Goal: Transaction & Acquisition: Purchase product/service

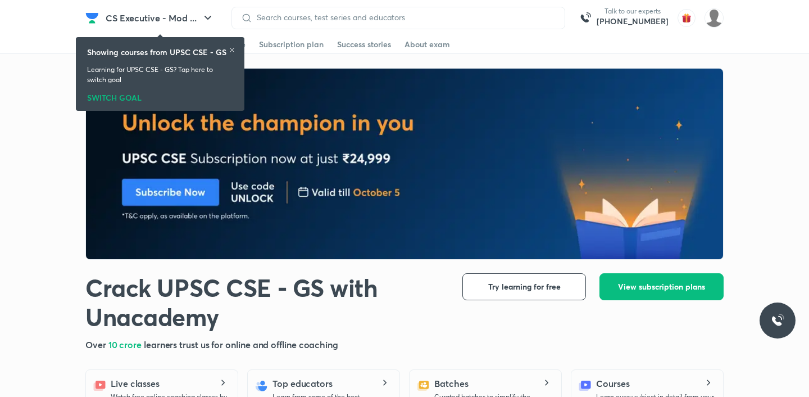
click at [231, 52] on icon at bounding box center [232, 50] width 7 height 7
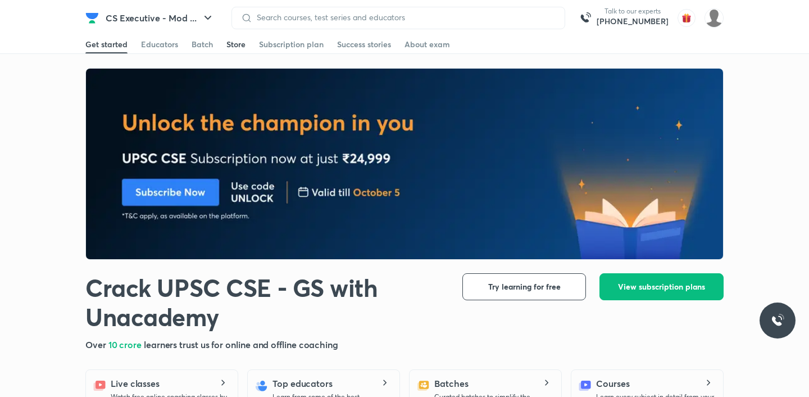
click at [231, 45] on div "Store" at bounding box center [235, 44] width 19 height 11
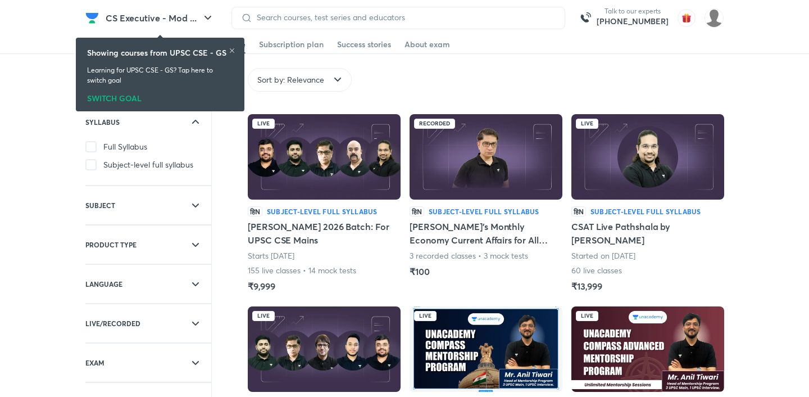
scroll to position [16, 0]
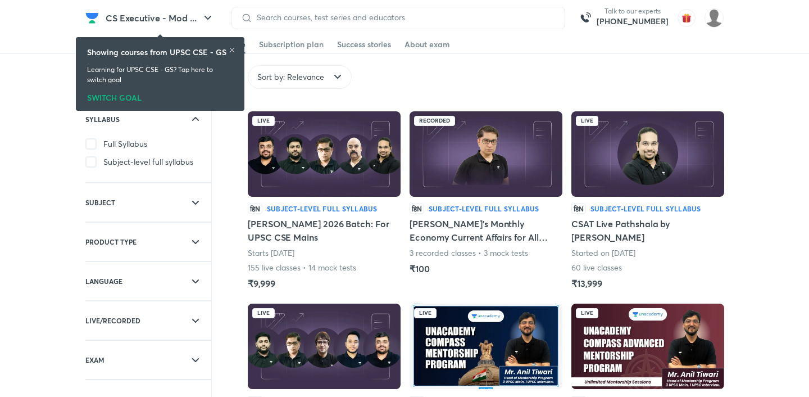
click at [301, 177] on img at bounding box center [324, 153] width 153 height 85
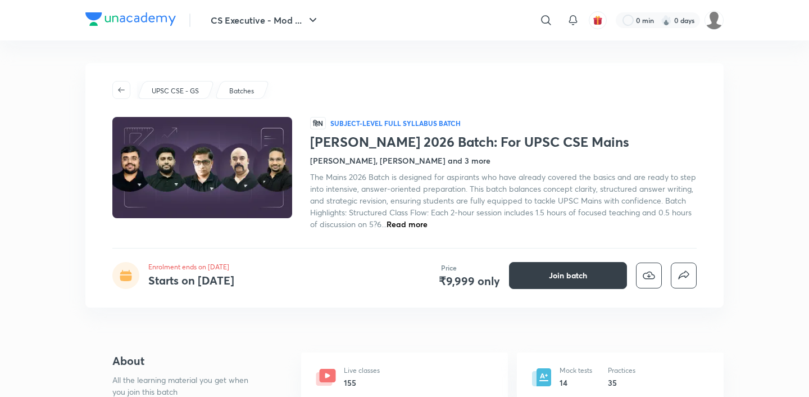
click at [529, 271] on button "Join batch" at bounding box center [568, 275] width 118 height 27
